Goal: Information Seeking & Learning: Learn about a topic

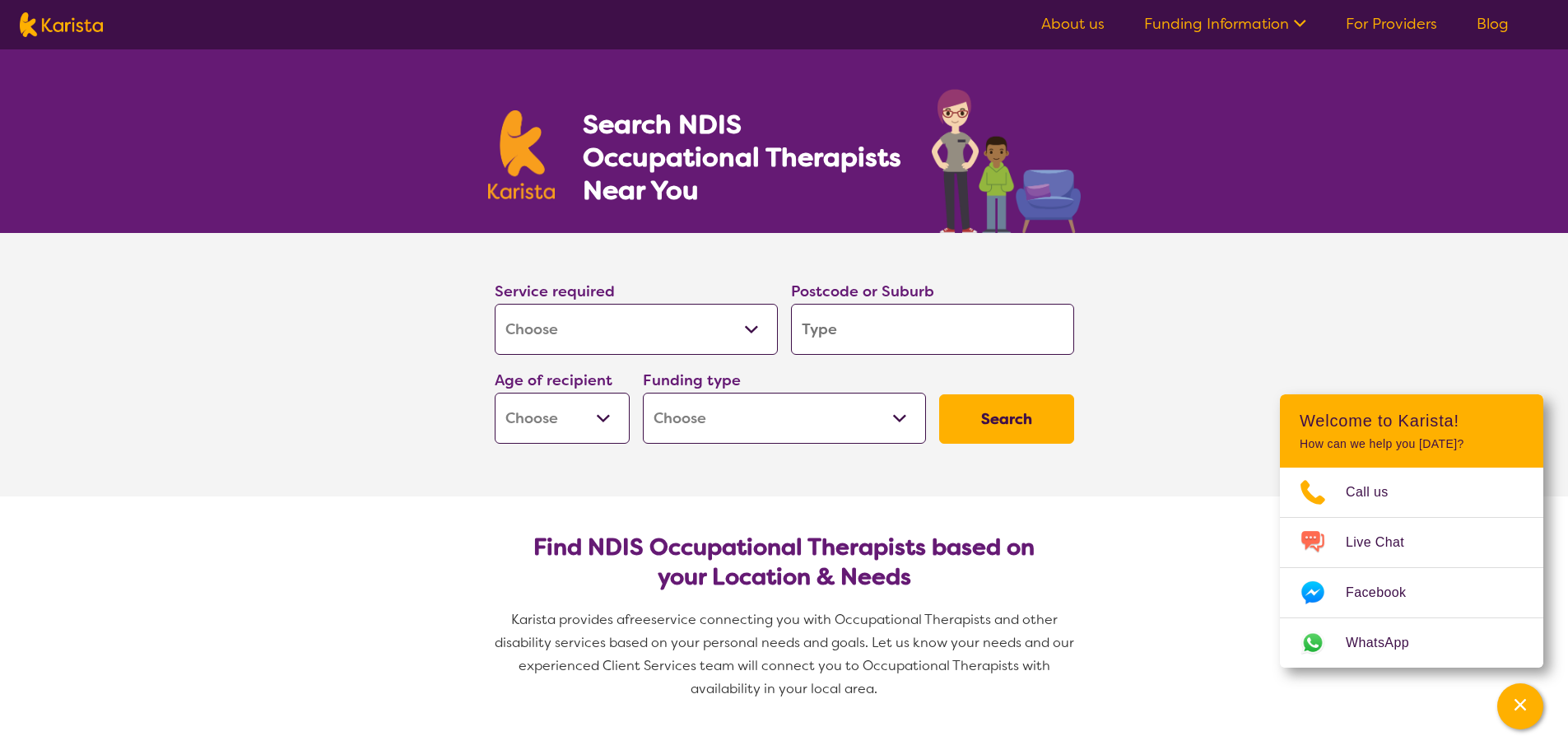
select select "[MEDICAL_DATA]"
click at [827, 325] on input "search" at bounding box center [932, 329] width 283 height 51
type input "5014"
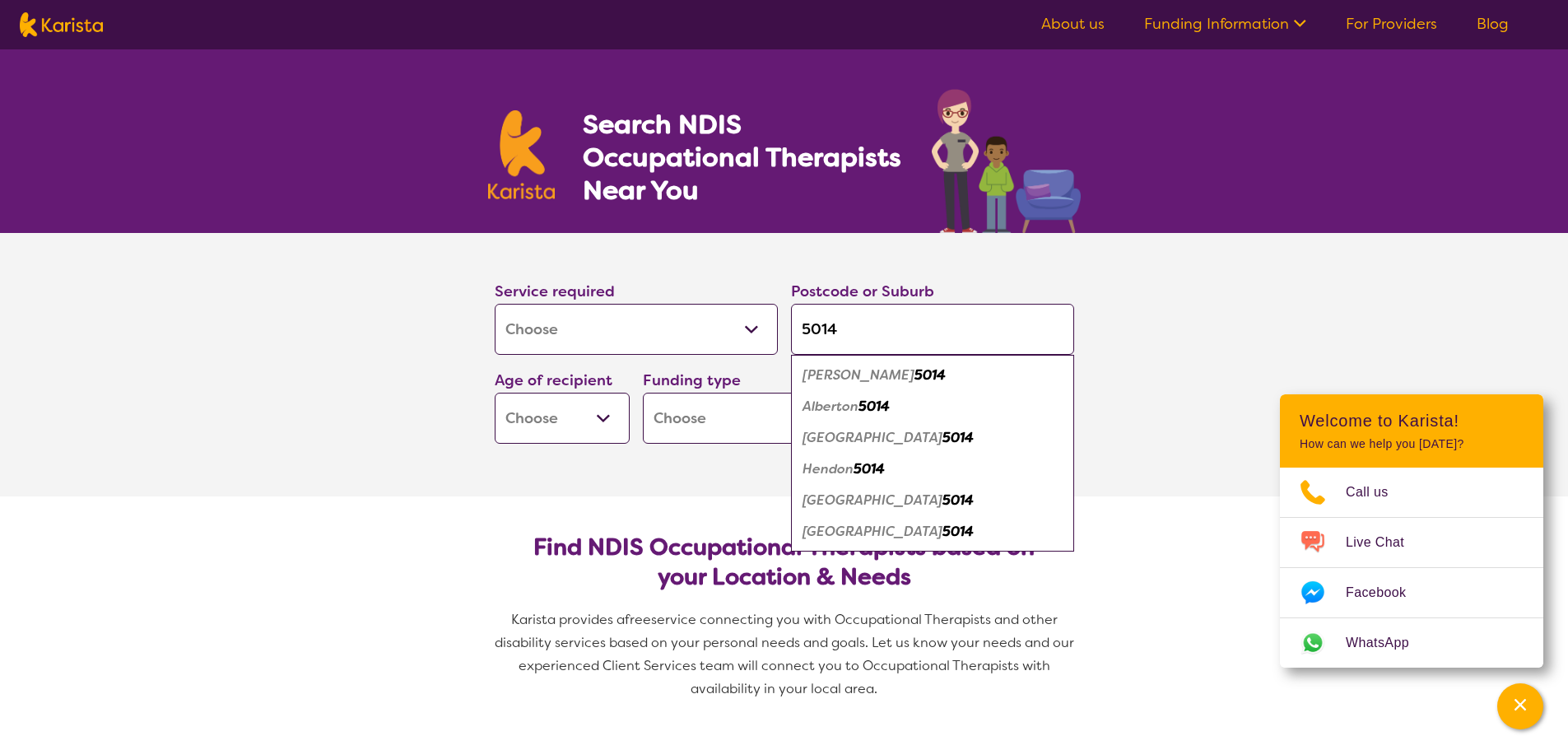
click at [943, 533] on em "5014" at bounding box center [959, 531] width 31 height 17
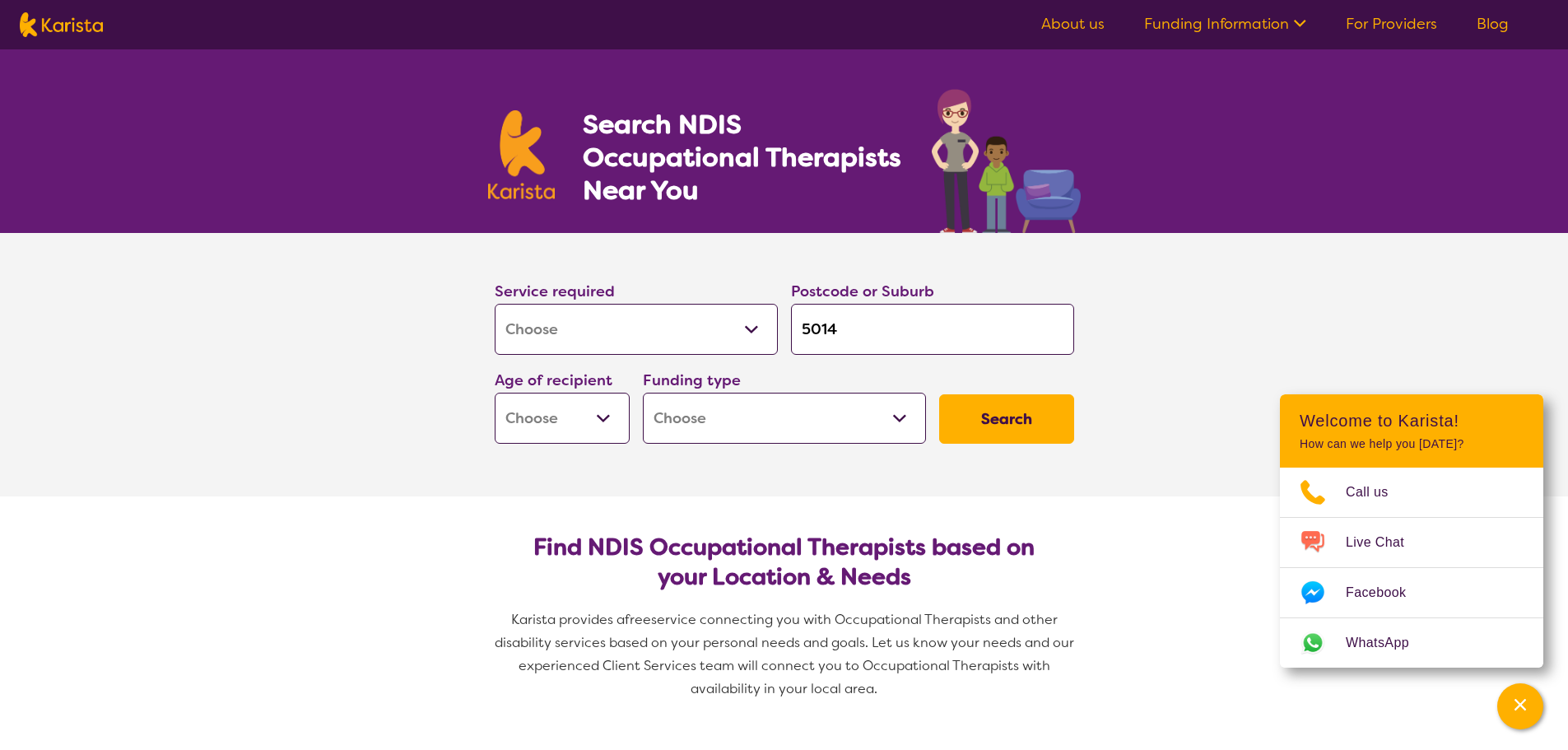
click at [611, 425] on select "Early Childhood - 0 to 9 Child - 10 to 11 Adolescent - 12 to 17 Adult - 18 to 6…" at bounding box center [562, 418] width 135 height 51
select select "AD"
click at [495, 393] on select "Early Childhood - 0 to 9 Child - 10 to 11 Adolescent - 12 to 17 Adult - 18 to 6…" at bounding box center [562, 418] width 135 height 51
select select "AD"
click at [730, 433] on select "Home Care Package (HCP) National Disability Insurance Scheme (NDIS) I don't know" at bounding box center [784, 418] width 283 height 51
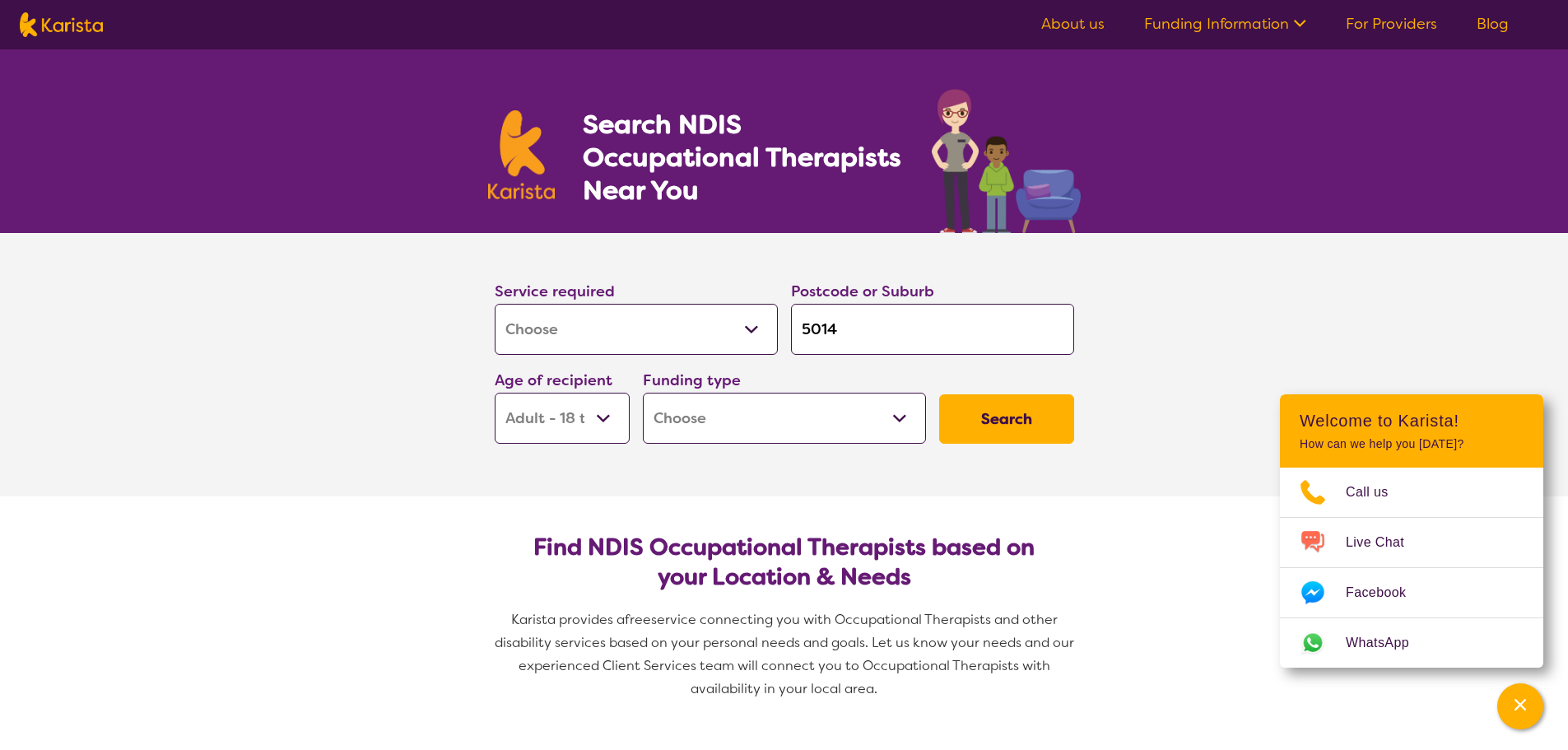
select select "i-don-t-know"
click at [643, 393] on select "Home Care Package (HCP) National Disability Insurance Scheme (NDIS) I don't know" at bounding box center [784, 418] width 283 height 51
select select "i-don-t-know"
click at [963, 419] on button "Search" at bounding box center [1006, 419] width 135 height 50
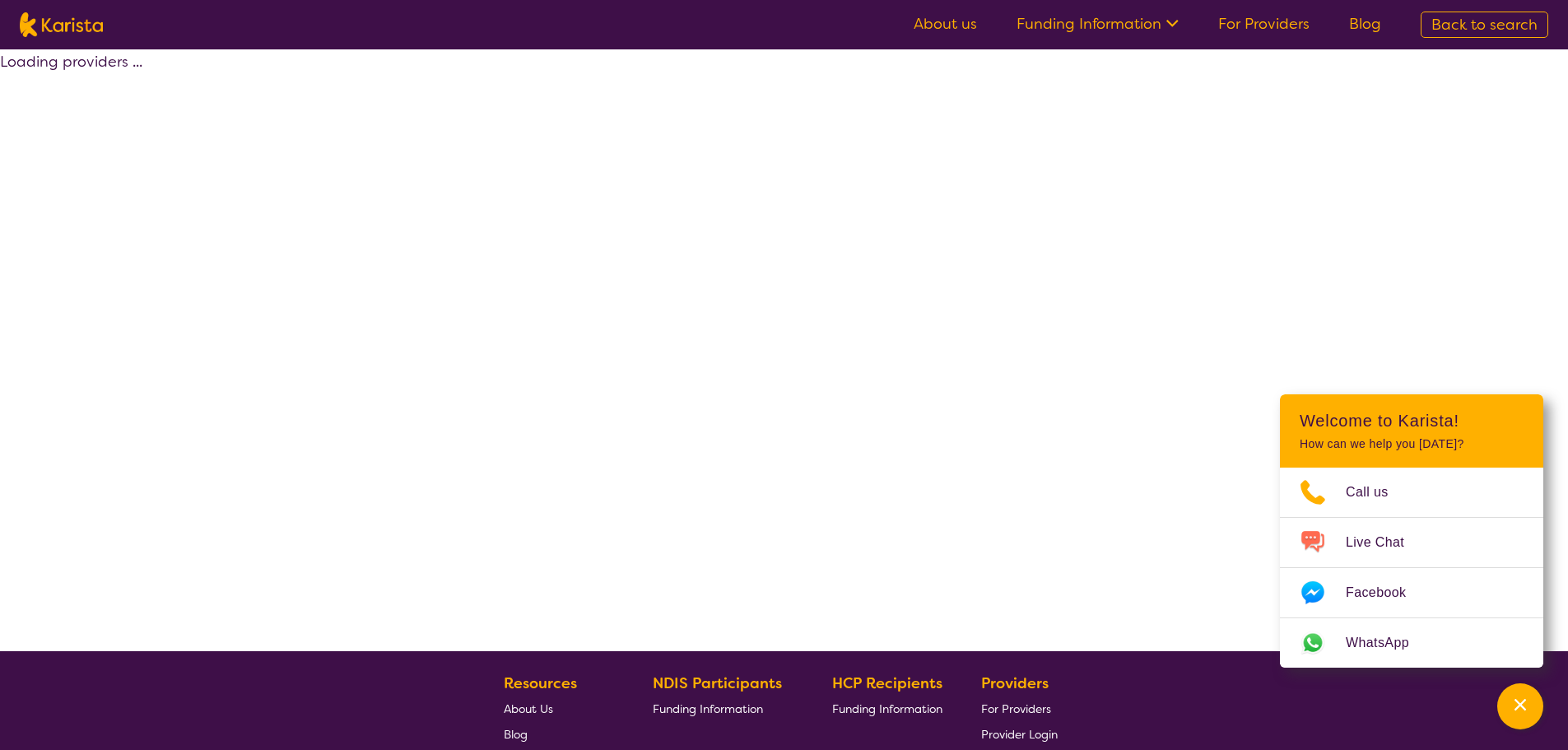
select select "[MEDICAL_DATA]"
select select "AD"
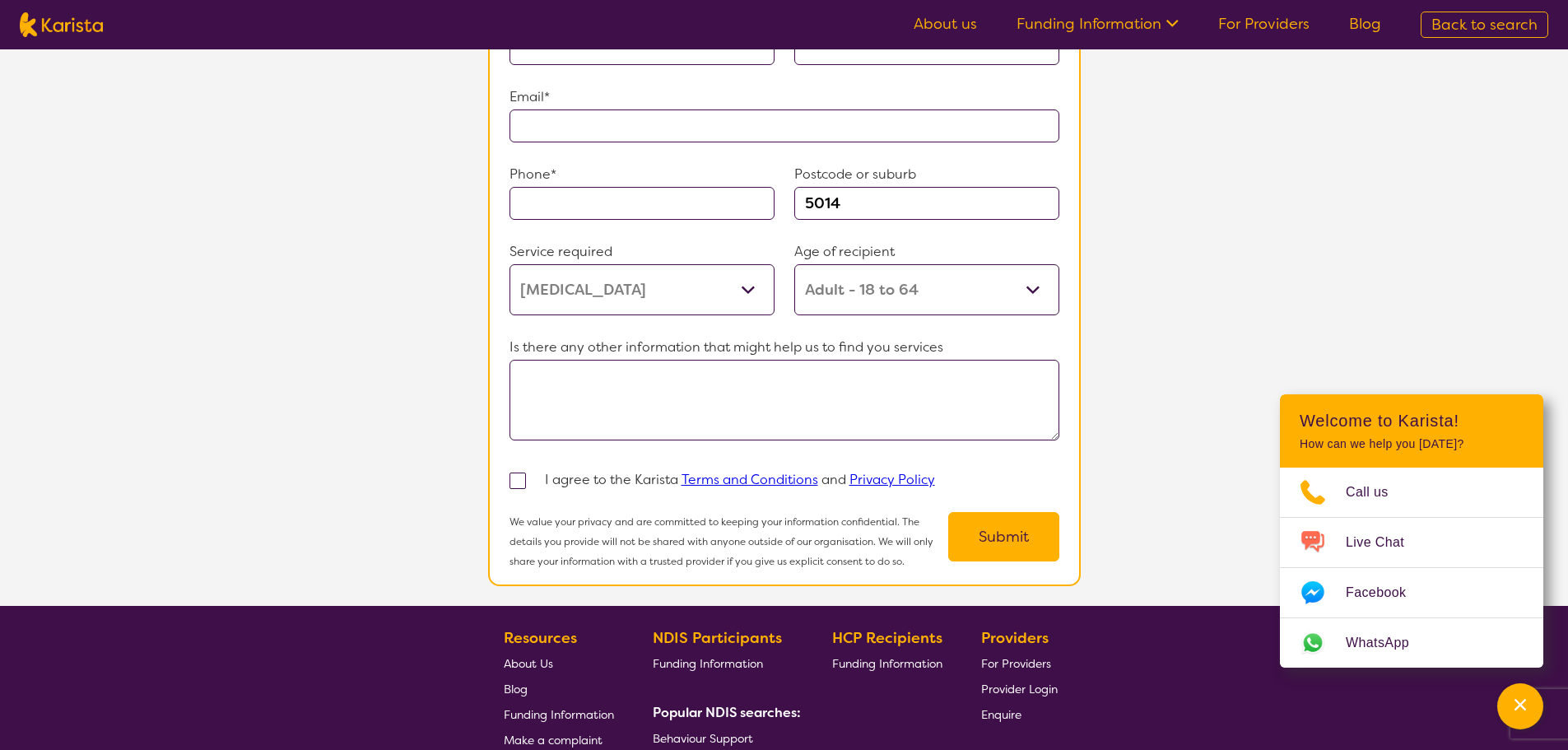
scroll to position [1235, 0]
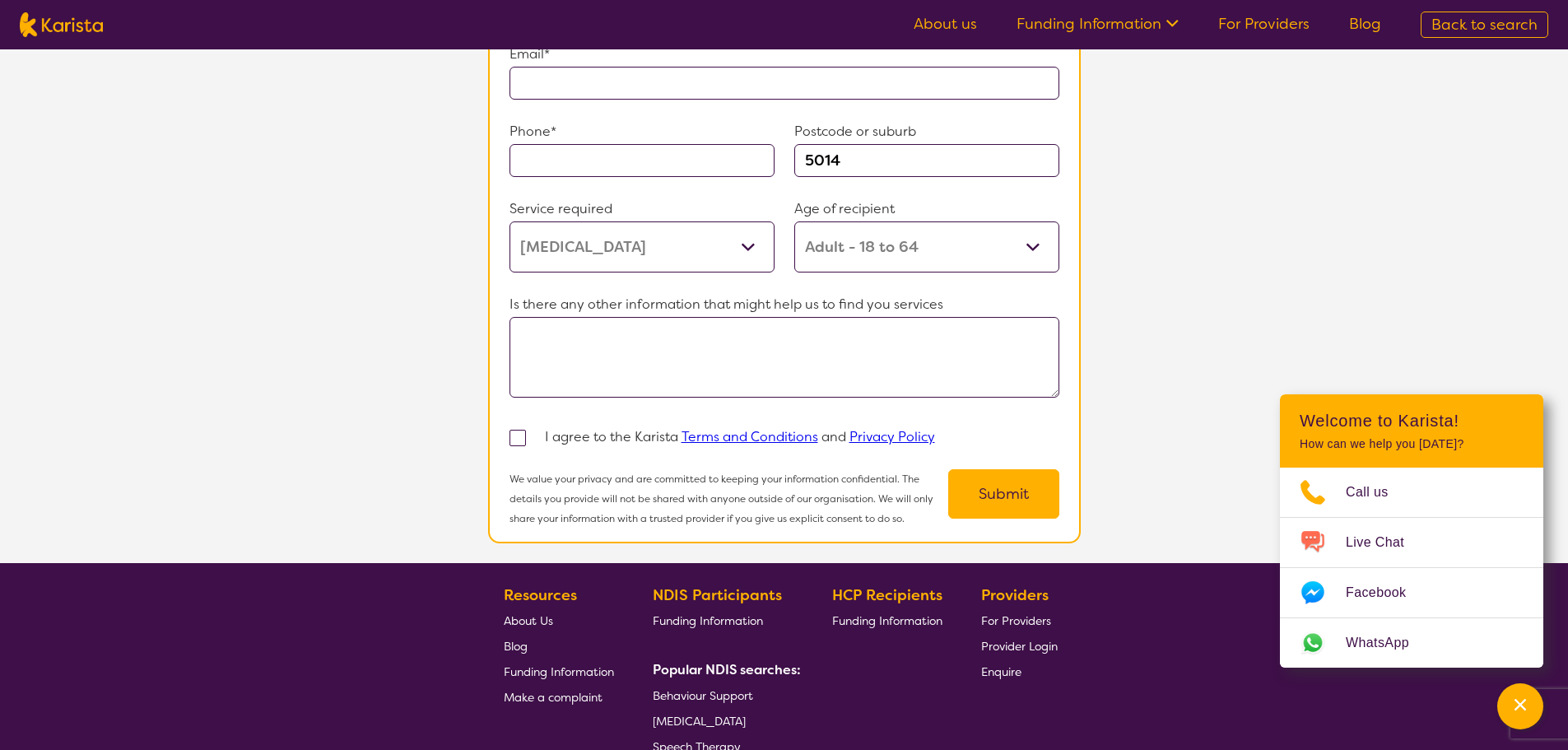
click at [848, 229] on select "Early Childhood - 0 to 9 Child - 10 to 11 Adolescent - 12 to 17 Adult - 18 to 6…" at bounding box center [926, 247] width 265 height 51
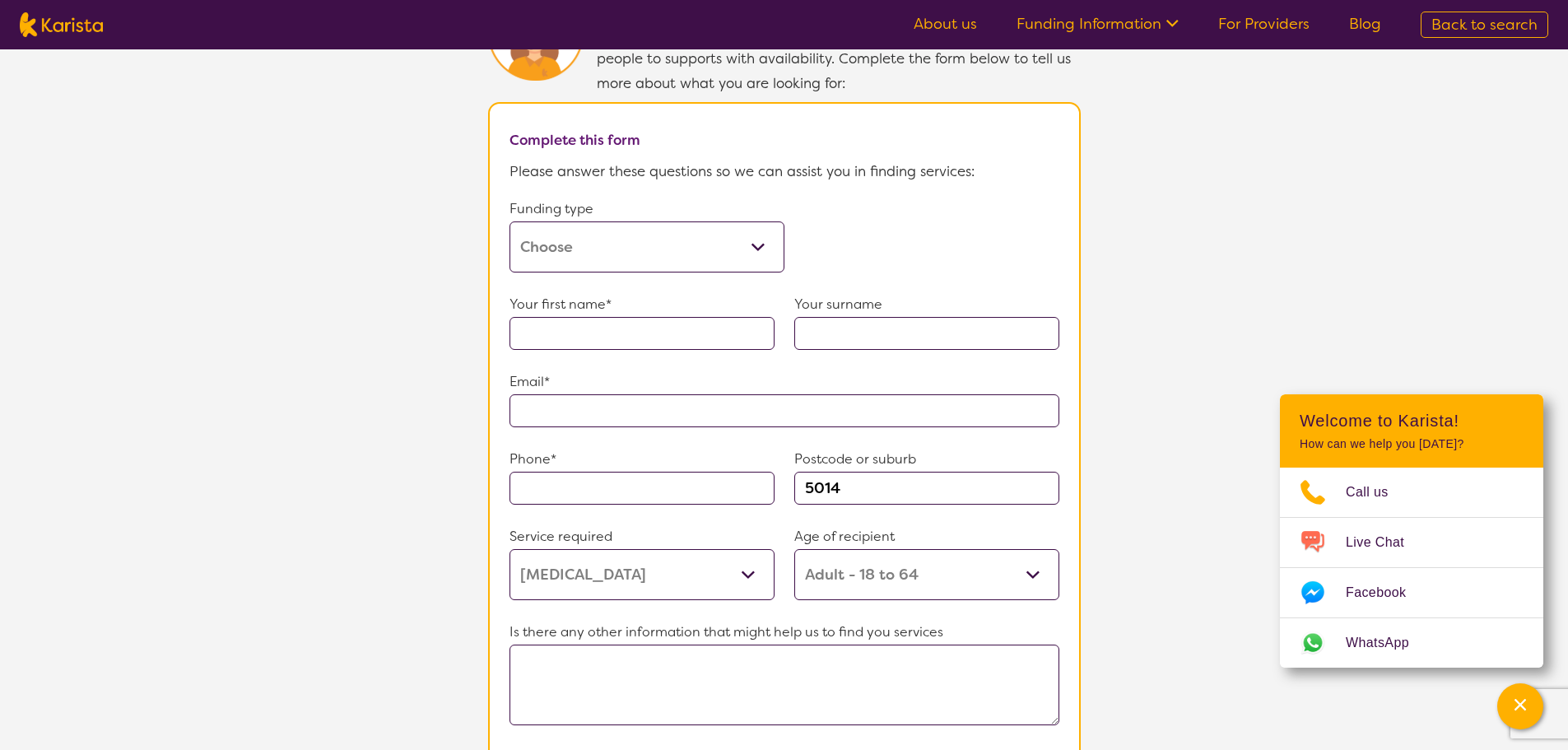
scroll to position [906, 0]
click at [1067, 25] on link "Funding Information" at bounding box center [1098, 24] width 162 height 20
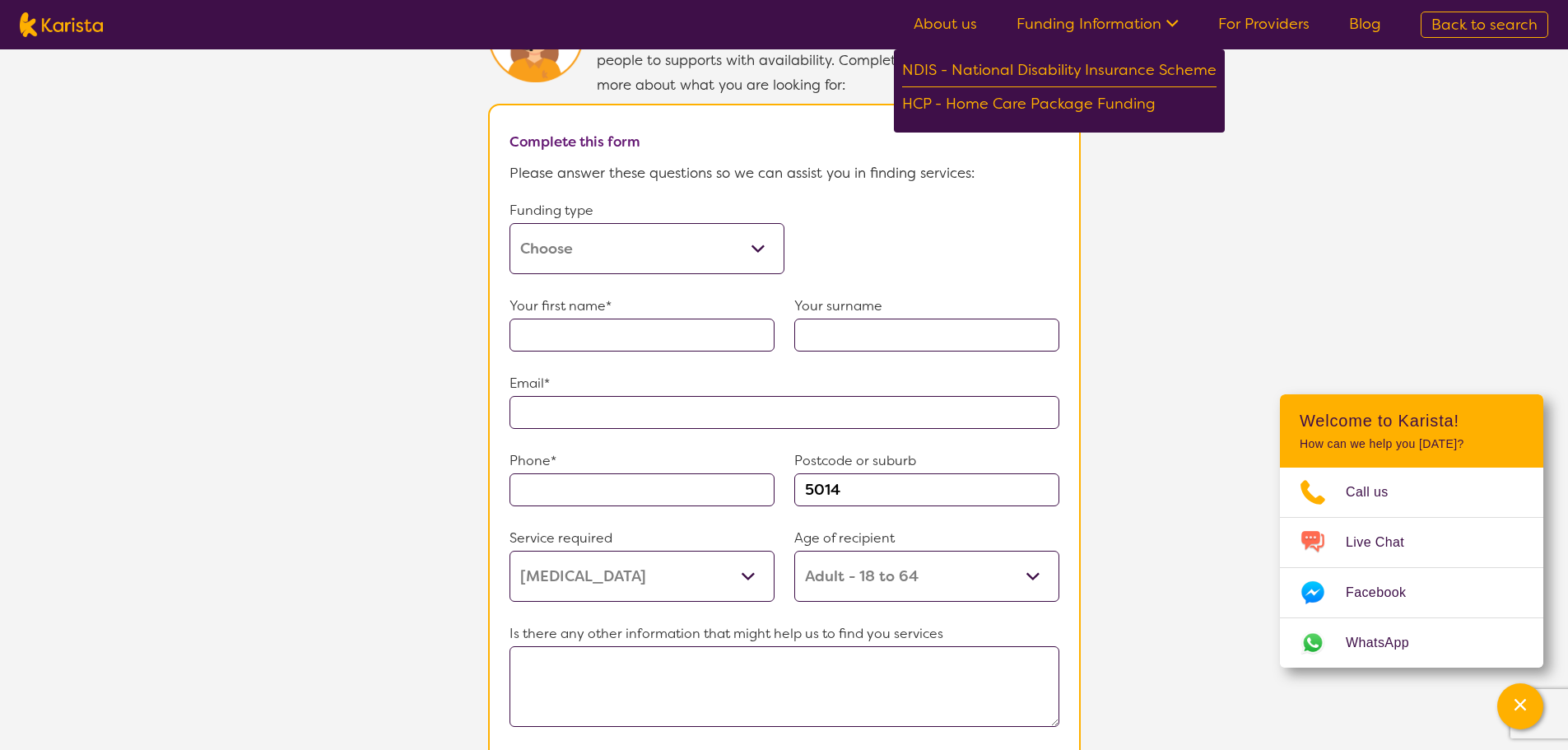
click at [1251, 24] on link "For Providers" at bounding box center [1263, 24] width 91 height 20
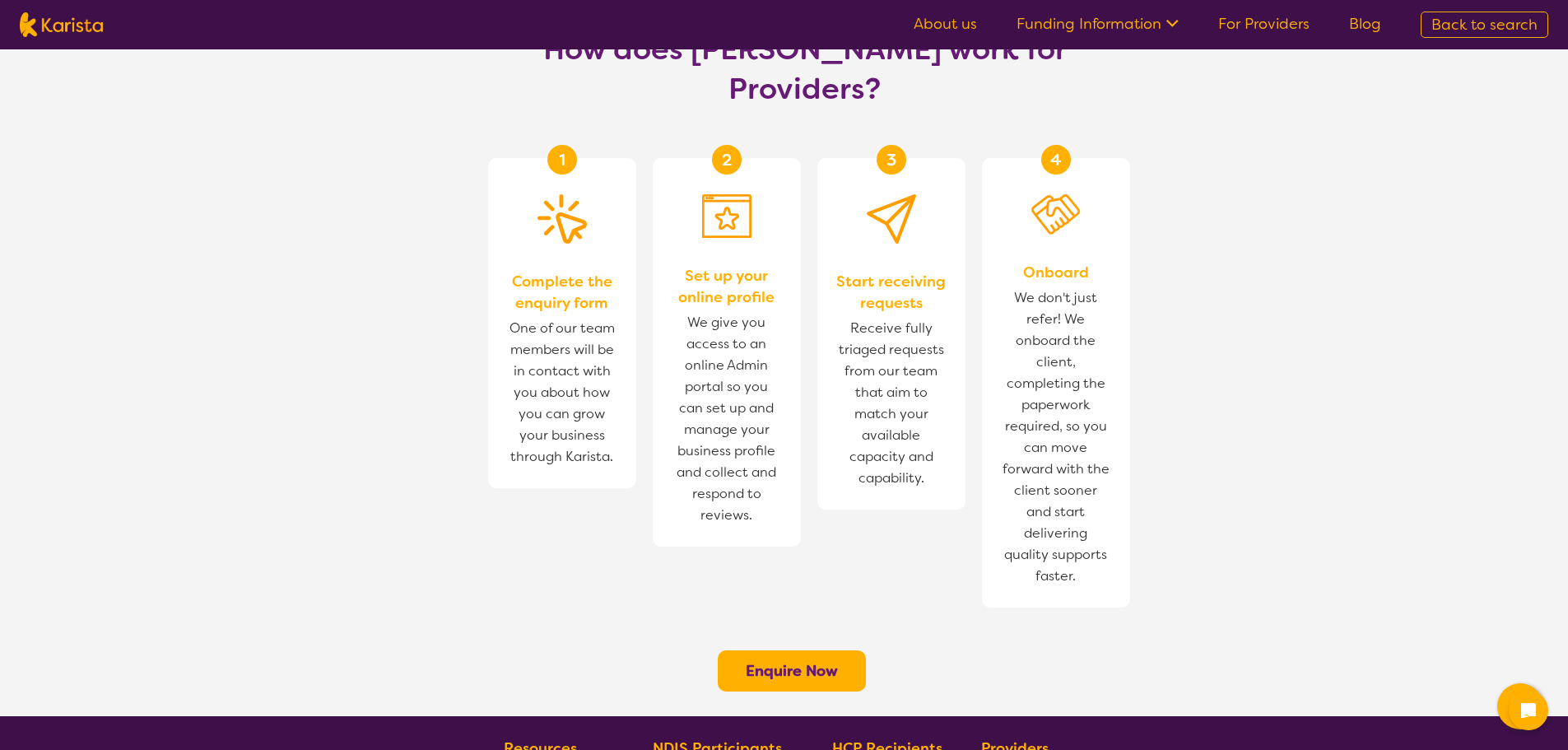
scroll to position [989, 0]
